Goal: Find specific page/section

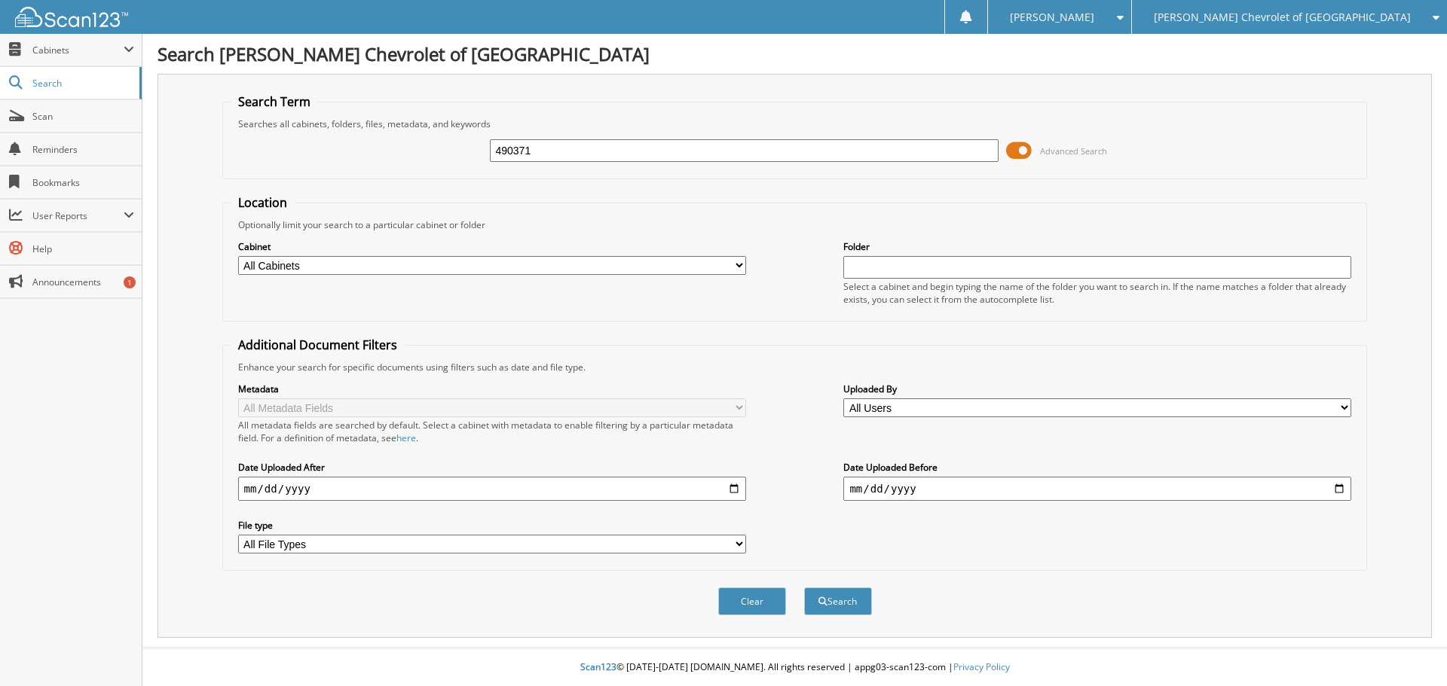
type input "490371"
click at [804, 588] on button "Search" at bounding box center [838, 602] width 68 height 28
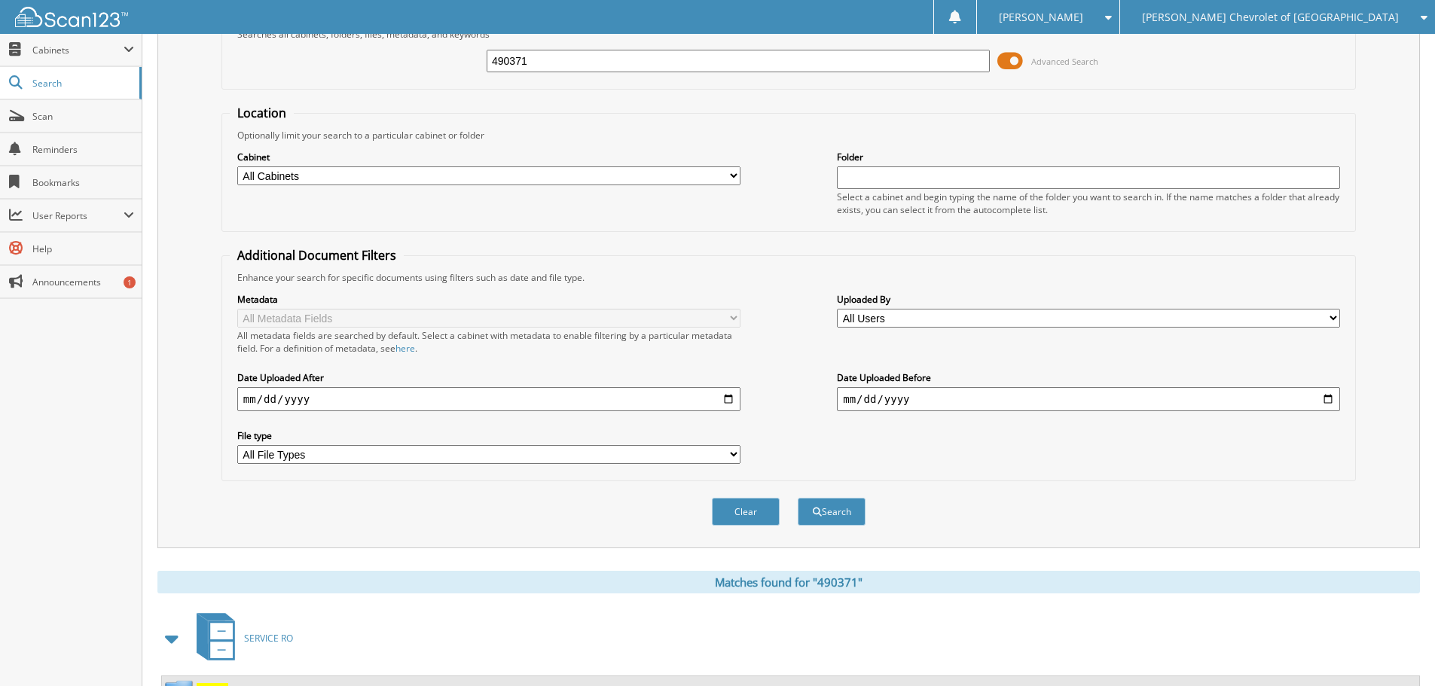
scroll to position [301, 0]
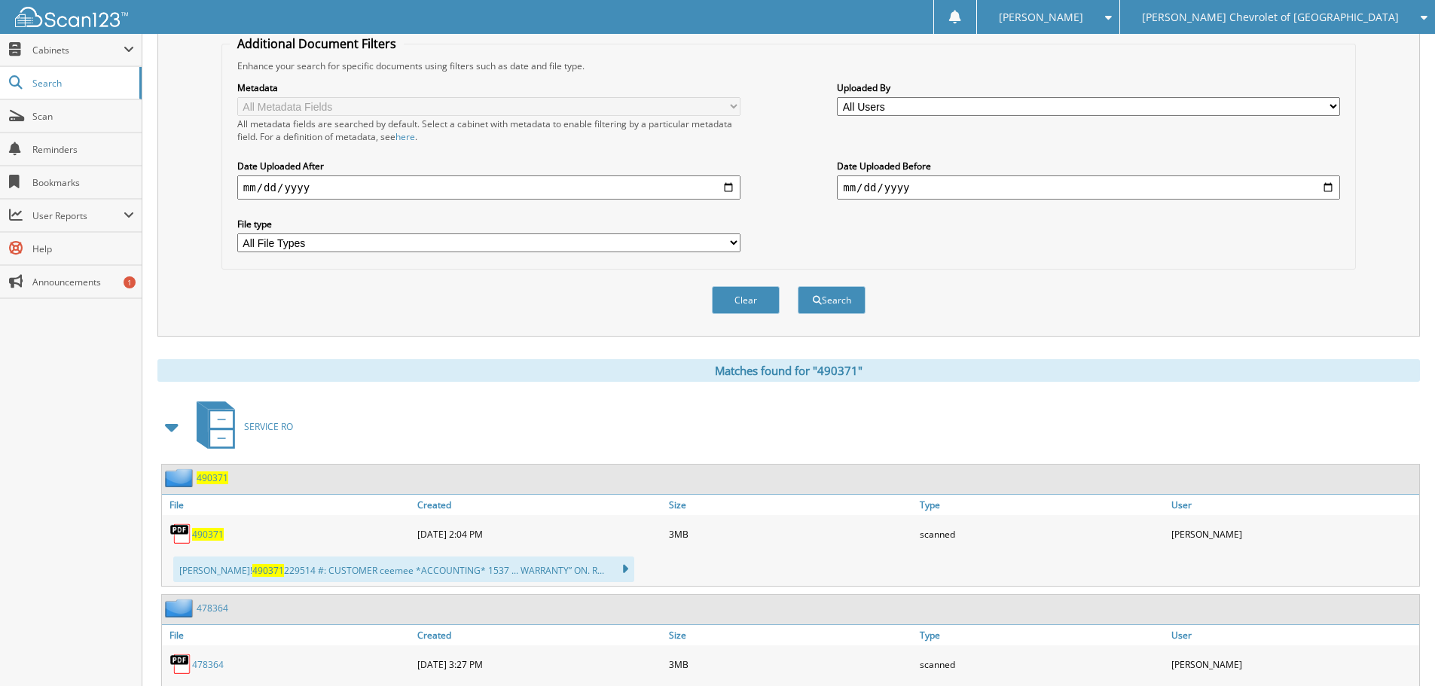
click at [219, 535] on span "490371" at bounding box center [208, 534] width 32 height 13
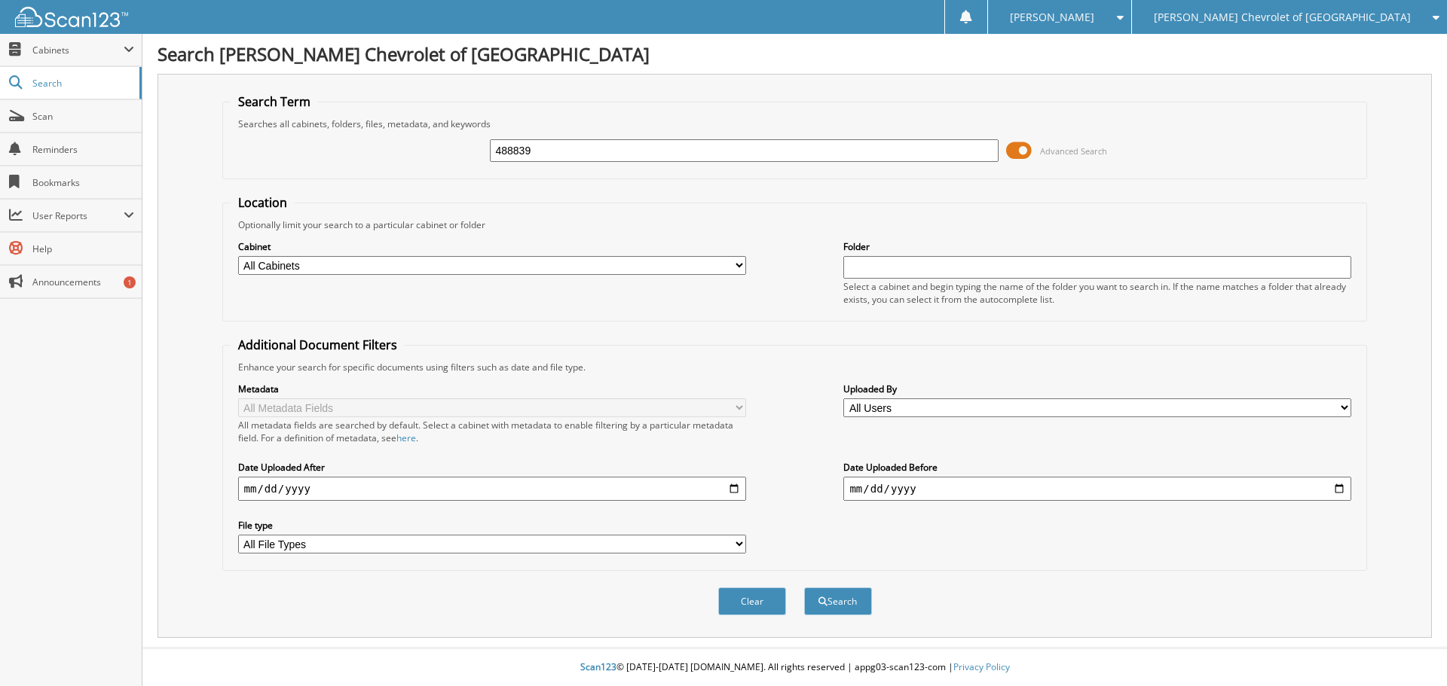
type input "488839"
click at [804, 588] on button "Search" at bounding box center [838, 602] width 68 height 28
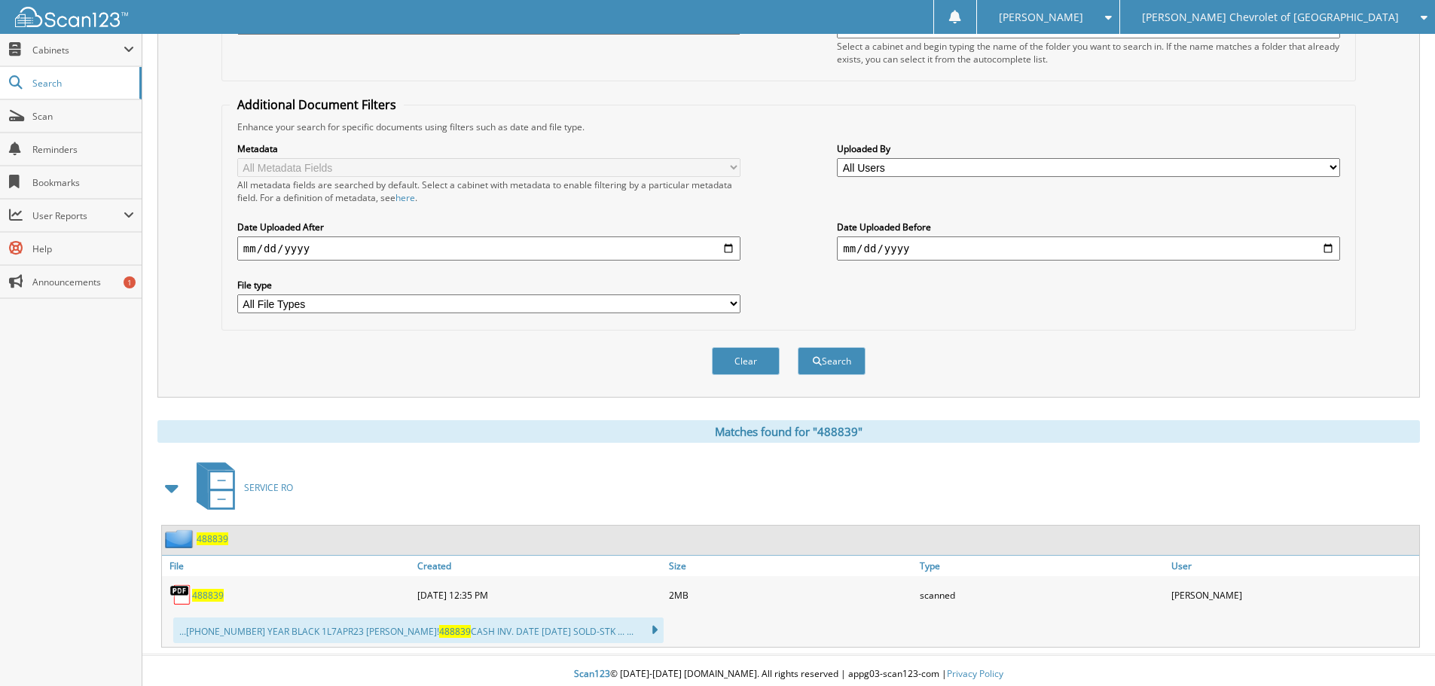
scroll to position [248, 0]
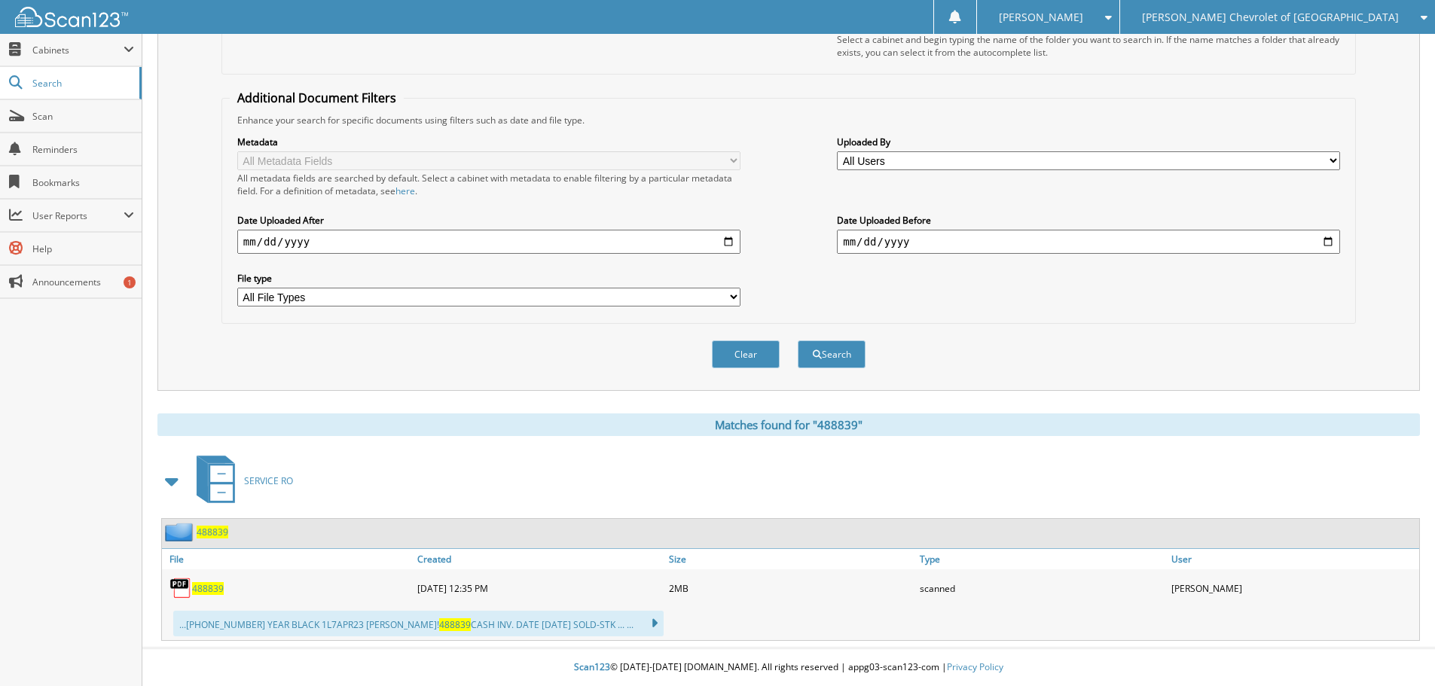
click at [213, 594] on span "488839" at bounding box center [208, 588] width 32 height 13
